Goal: Navigation & Orientation: Understand site structure

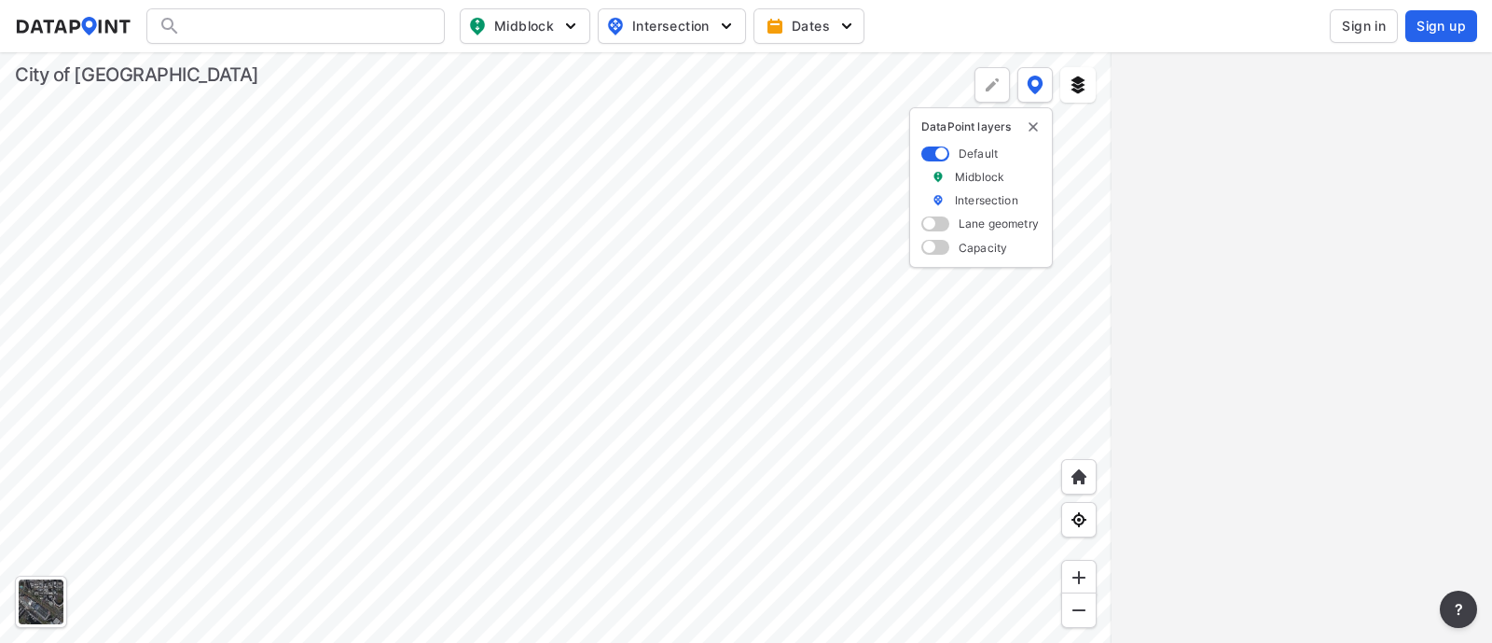
click at [586, 346] on div at bounding box center [556, 347] width 1112 height 590
click at [532, 329] on div at bounding box center [556, 347] width 1112 height 590
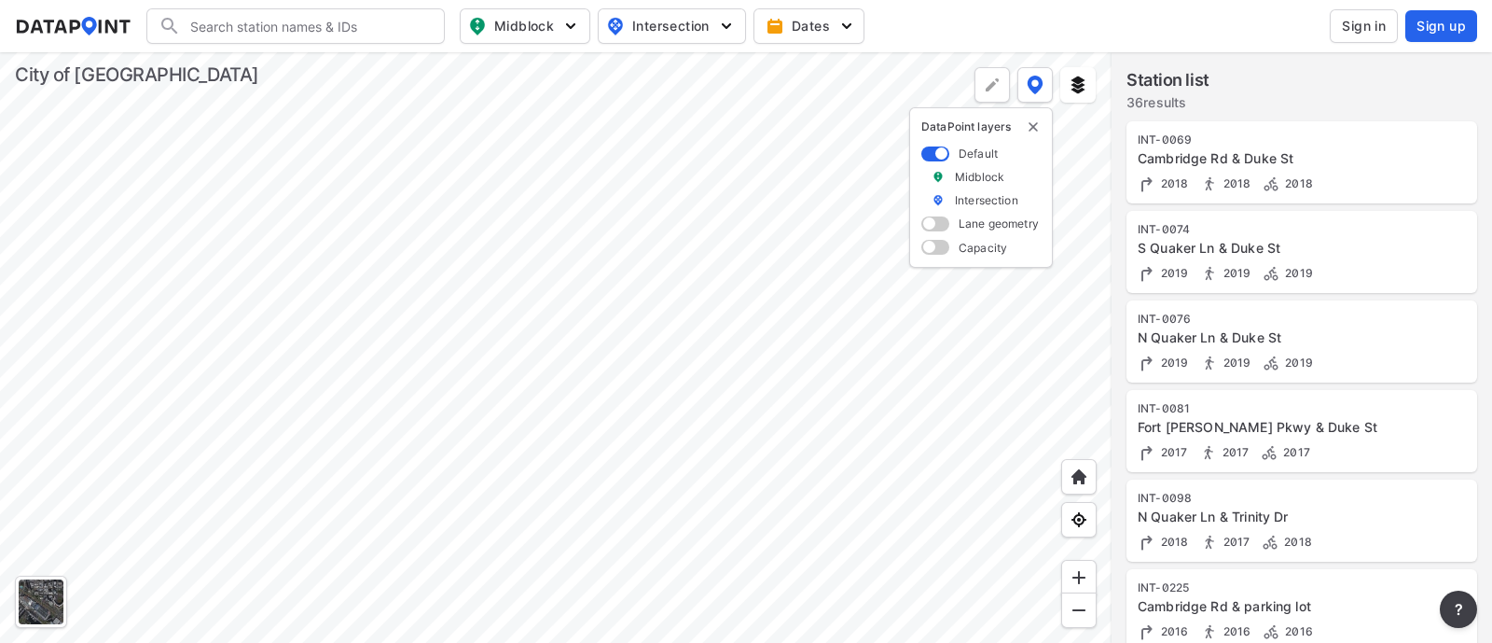
click at [613, 421] on div at bounding box center [556, 347] width 1112 height 590
click at [443, 362] on div at bounding box center [556, 347] width 1112 height 590
click at [867, 487] on div at bounding box center [556, 347] width 1112 height 590
